Goal: Transaction & Acquisition: Purchase product/service

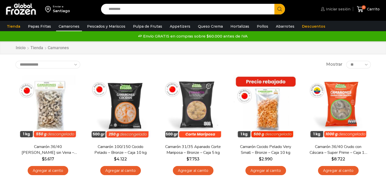
click at [343, 11] on span "Iniciar sesión" at bounding box center [338, 9] width 26 height 5
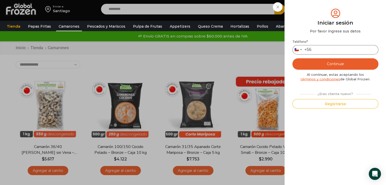
click at [338, 50] on input "Teléfono *" at bounding box center [336, 49] width 86 height 9
type input "*********"
click at [339, 62] on button "Continuar" at bounding box center [336, 63] width 86 height 11
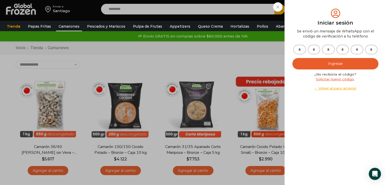
click at [303, 51] on input "text" at bounding box center [300, 49] width 12 height 9
type input "*"
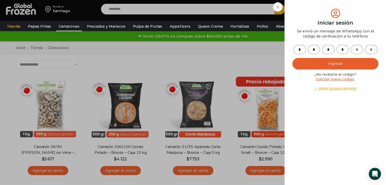
type input "*"
click at [334, 67] on button "Ingresar" at bounding box center [336, 63] width 86 height 11
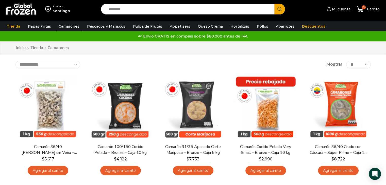
click at [217, 11] on input "Search input" at bounding box center [189, 9] width 166 height 11
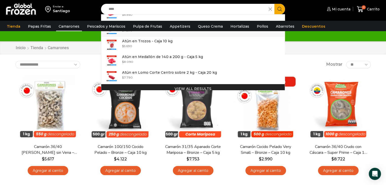
scroll to position [15, 0]
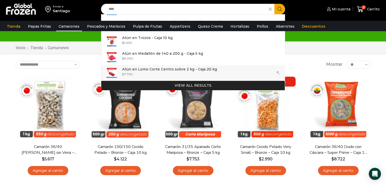
click at [143, 72] on p "Atún en Lomo Corte Centro sobre 2 kg - Caja 20 kg" at bounding box center [169, 70] width 95 height 6
type input "**********"
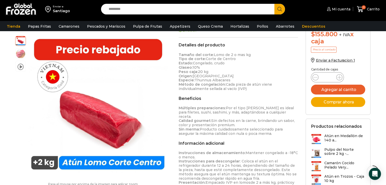
scroll to position [152, 0]
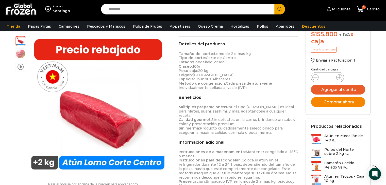
click at [335, 103] on button "Comprar ahora" at bounding box center [338, 102] width 54 height 10
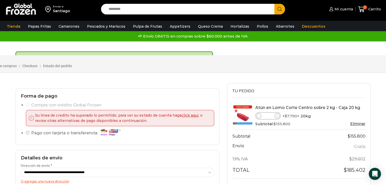
click at [276, 60] on div "Carrito de compras Checkout Estado del pedido" at bounding box center [197, 64] width 423 height 18
click at [170, 14] on input "Search input" at bounding box center [189, 9] width 166 height 11
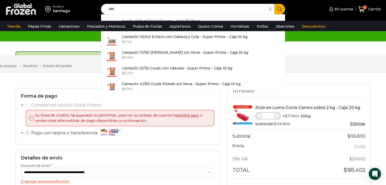
type input "****"
click at [314, 7] on div "Mi cuenta Mi cuenta Mi perfil Pedidos Descargas Estado de Cuenta Coupons Direcc…" at bounding box center [337, 9] width 91 height 12
